Goal: Information Seeking & Learning: Understand process/instructions

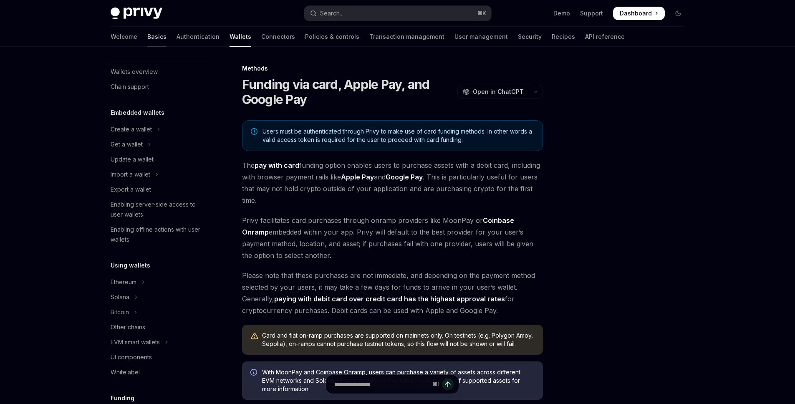
click at [147, 39] on link "Basics" at bounding box center [156, 37] width 19 height 20
type textarea "*"
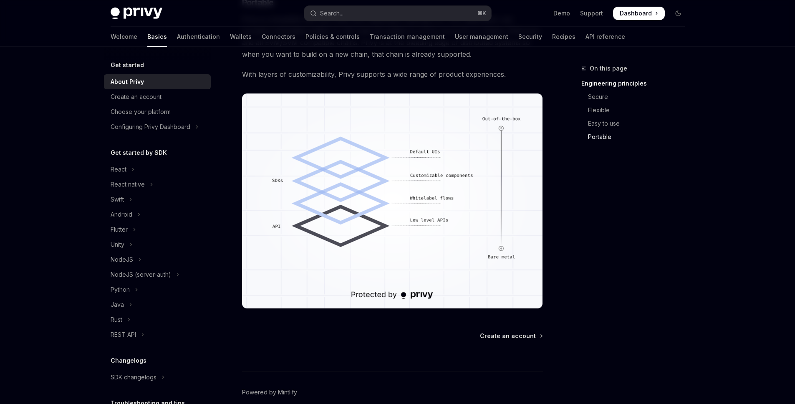
scroll to position [699, 0]
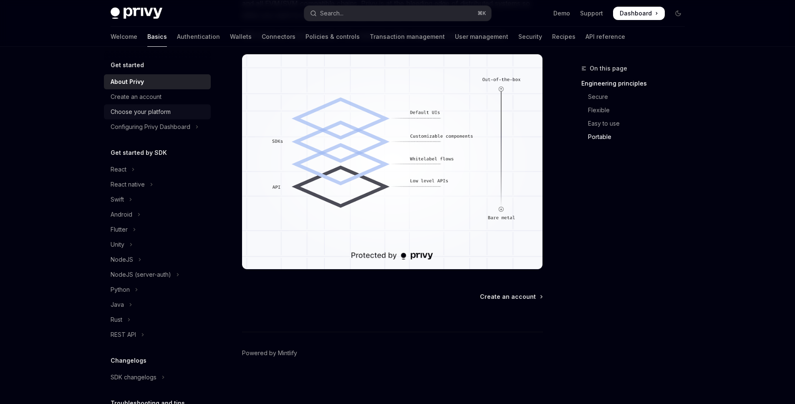
click at [148, 116] on div "Choose your platform" at bounding box center [141, 112] width 60 height 10
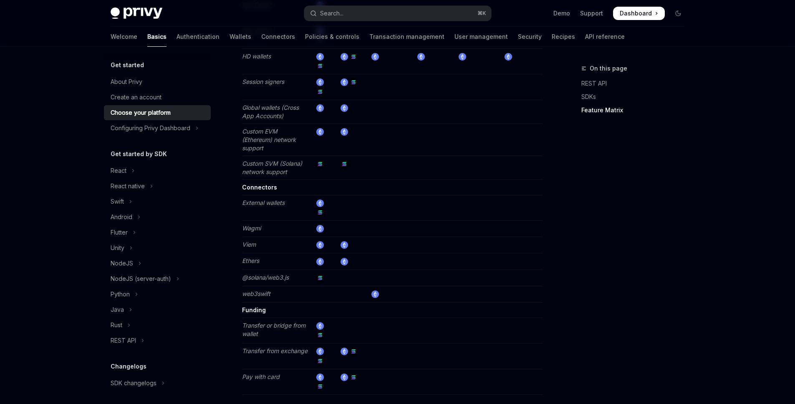
scroll to position [1553, 0]
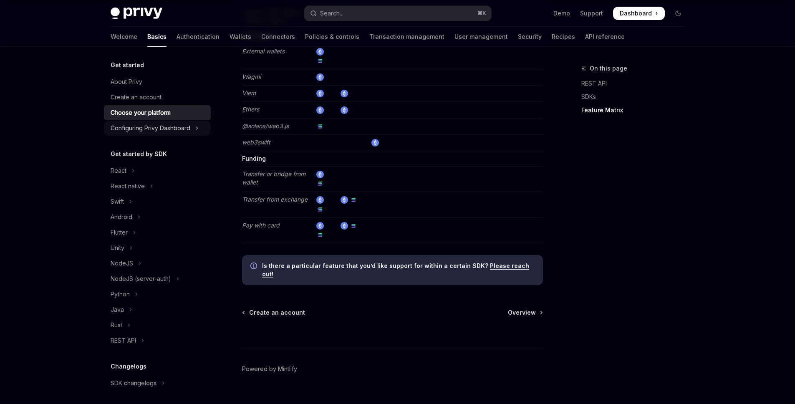
click at [186, 129] on div "Configuring Privy Dashboard" at bounding box center [151, 128] width 80 height 10
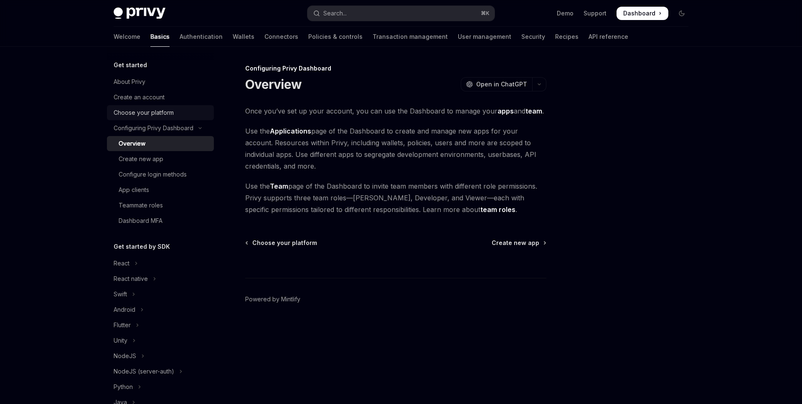
click at [175, 112] on div "Choose your platform" at bounding box center [161, 113] width 95 height 10
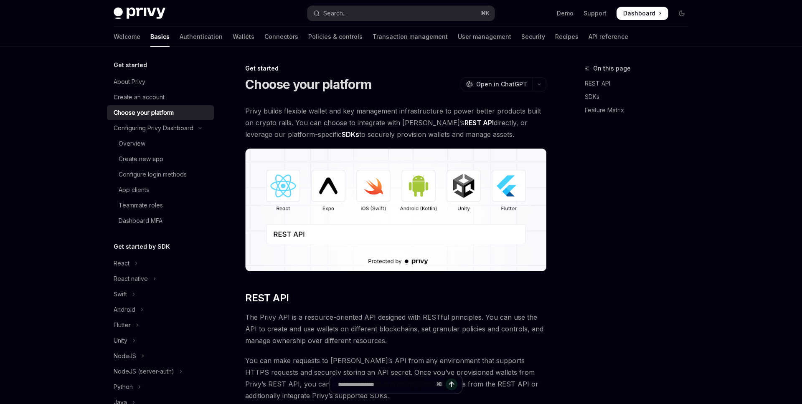
type textarea "*"
